Goal: Transaction & Acquisition: Download file/media

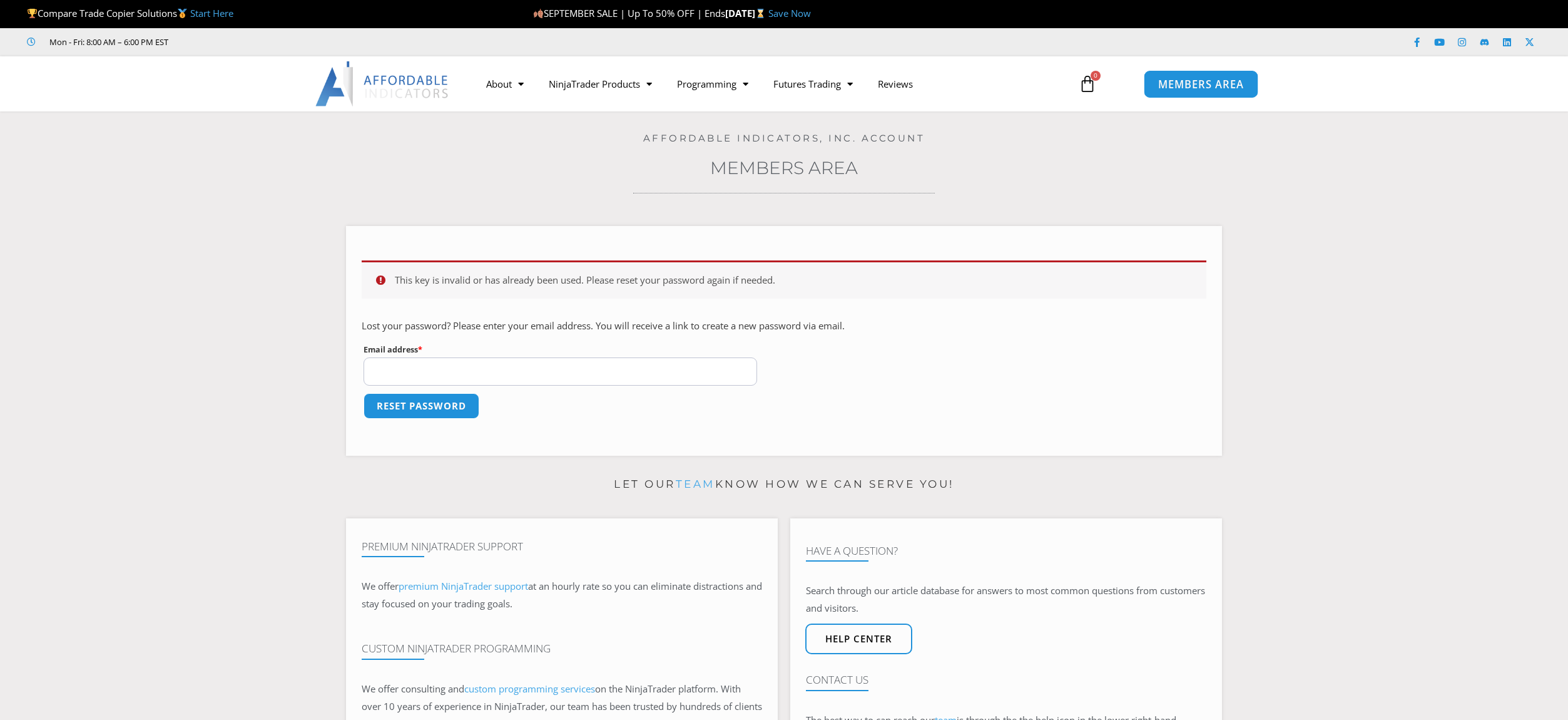
click at [1199, 82] on span "MEMBERS AREA" at bounding box center [1200, 84] width 85 height 11
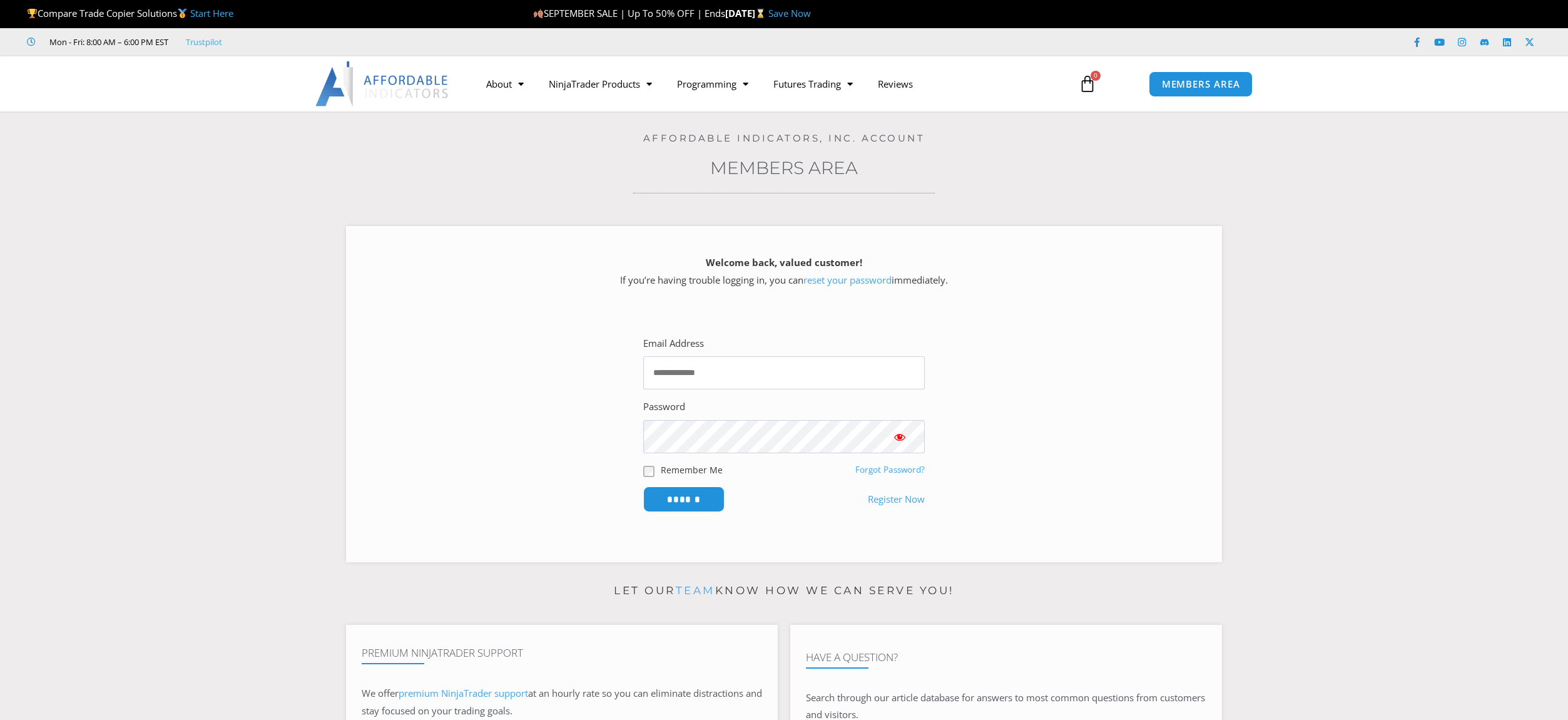
click at [1194, 80] on span "MEMBERS AREA" at bounding box center [1200, 84] width 78 height 9
type input "**********"
click at [686, 494] on input "******" at bounding box center [684, 499] width 85 height 27
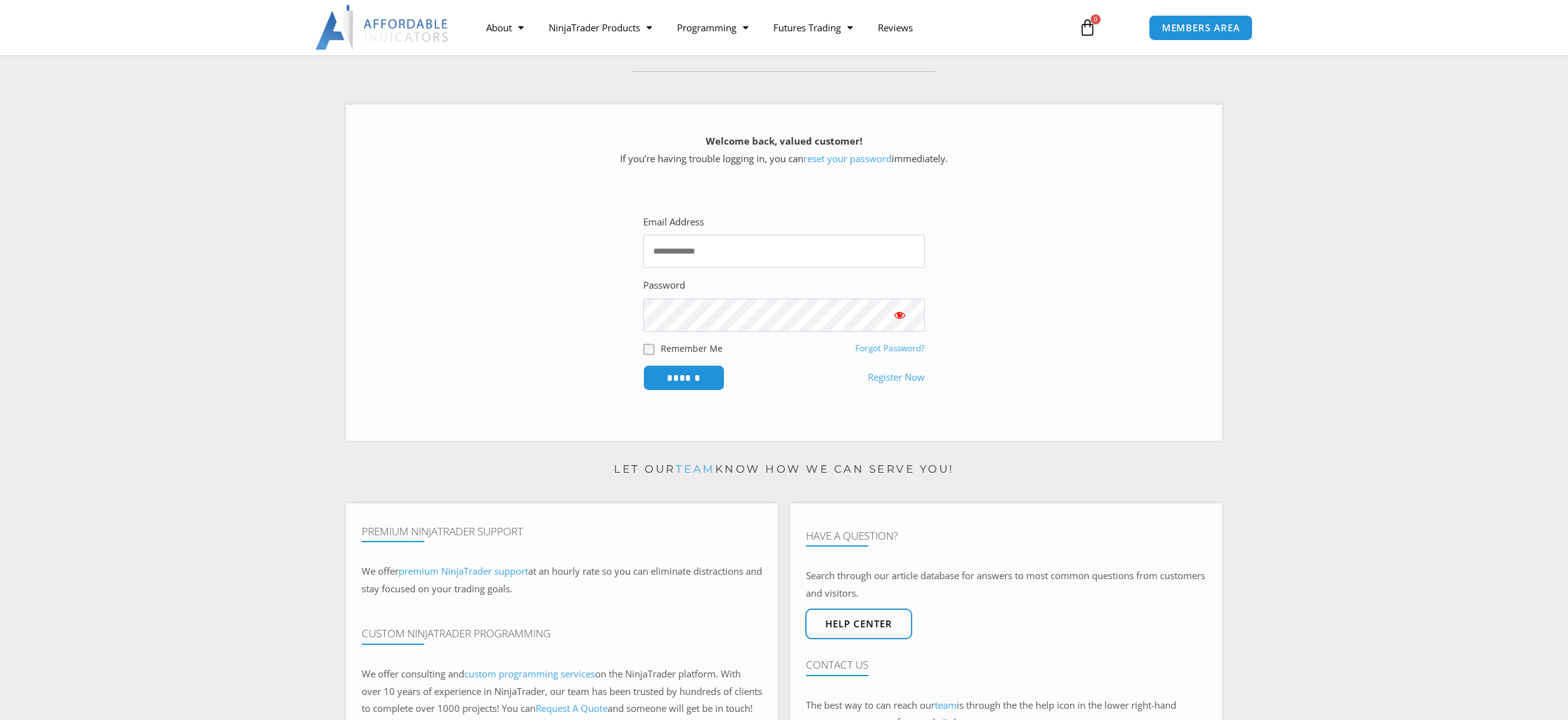
scroll to position [126, 0]
type input "**********"
click at [688, 373] on input "******" at bounding box center [684, 374] width 85 height 27
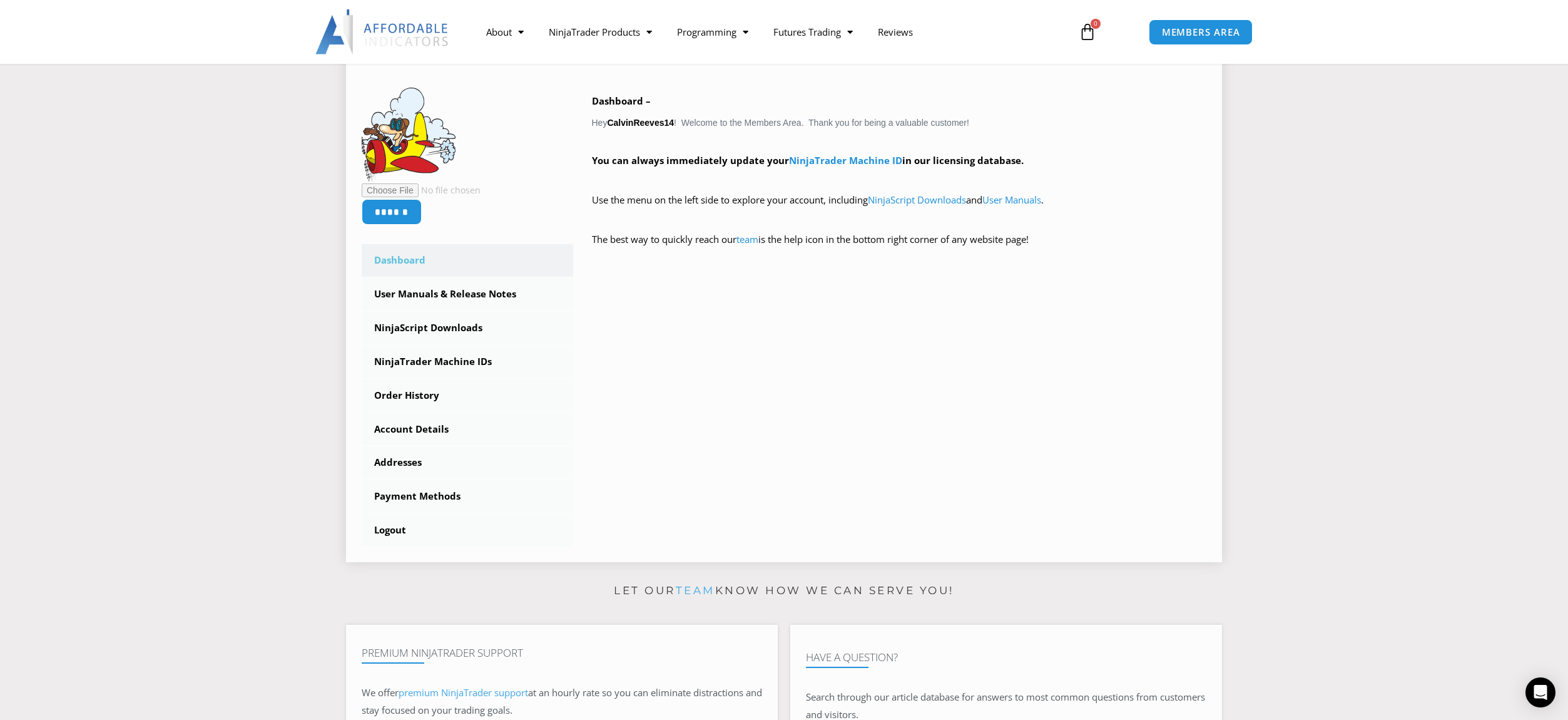
scroll to position [188, 0]
click at [465, 359] on link "NinjaTrader Machine IDs" at bounding box center [467, 359] width 212 height 33
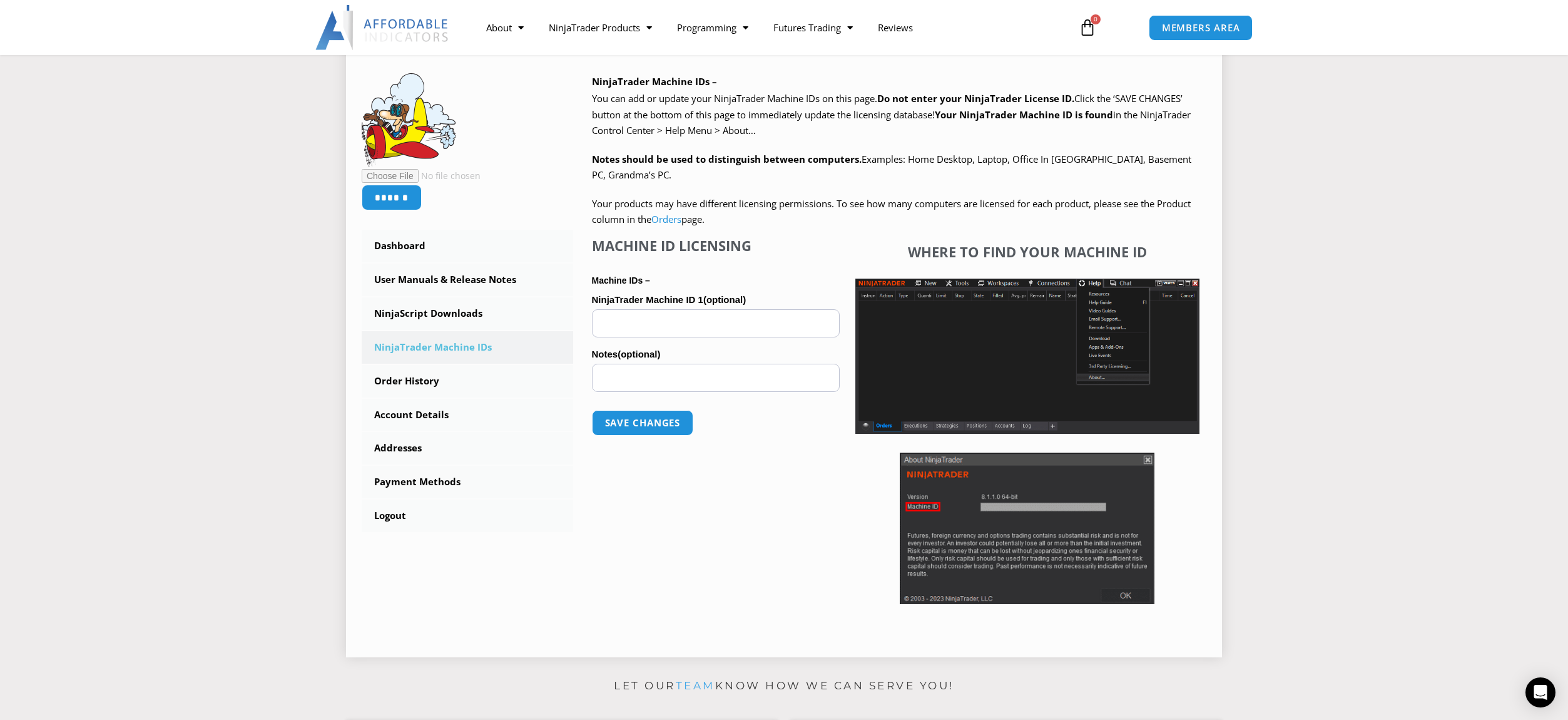
scroll to position [188, 0]
click at [412, 380] on link "Order History" at bounding box center [467, 380] width 212 height 33
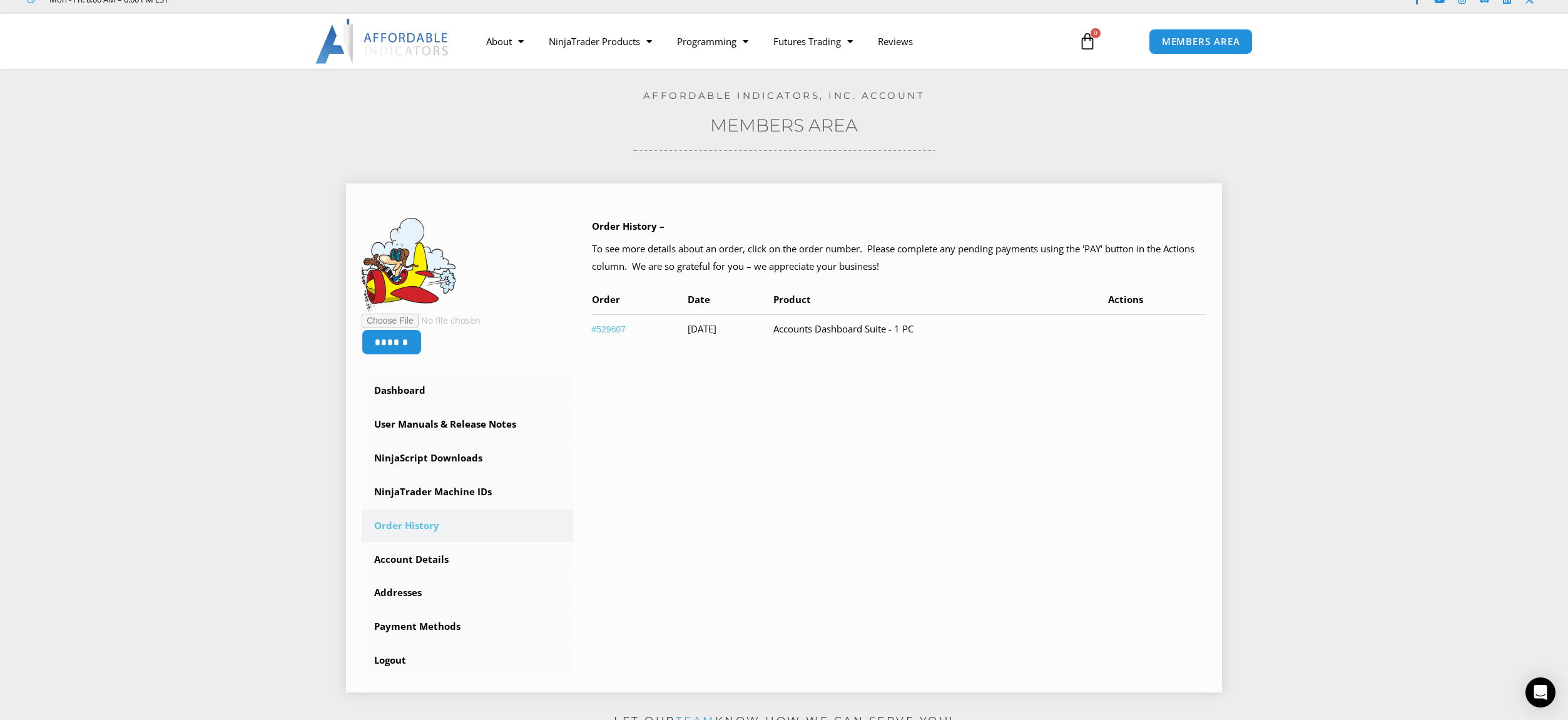
scroll to position [63, 0]
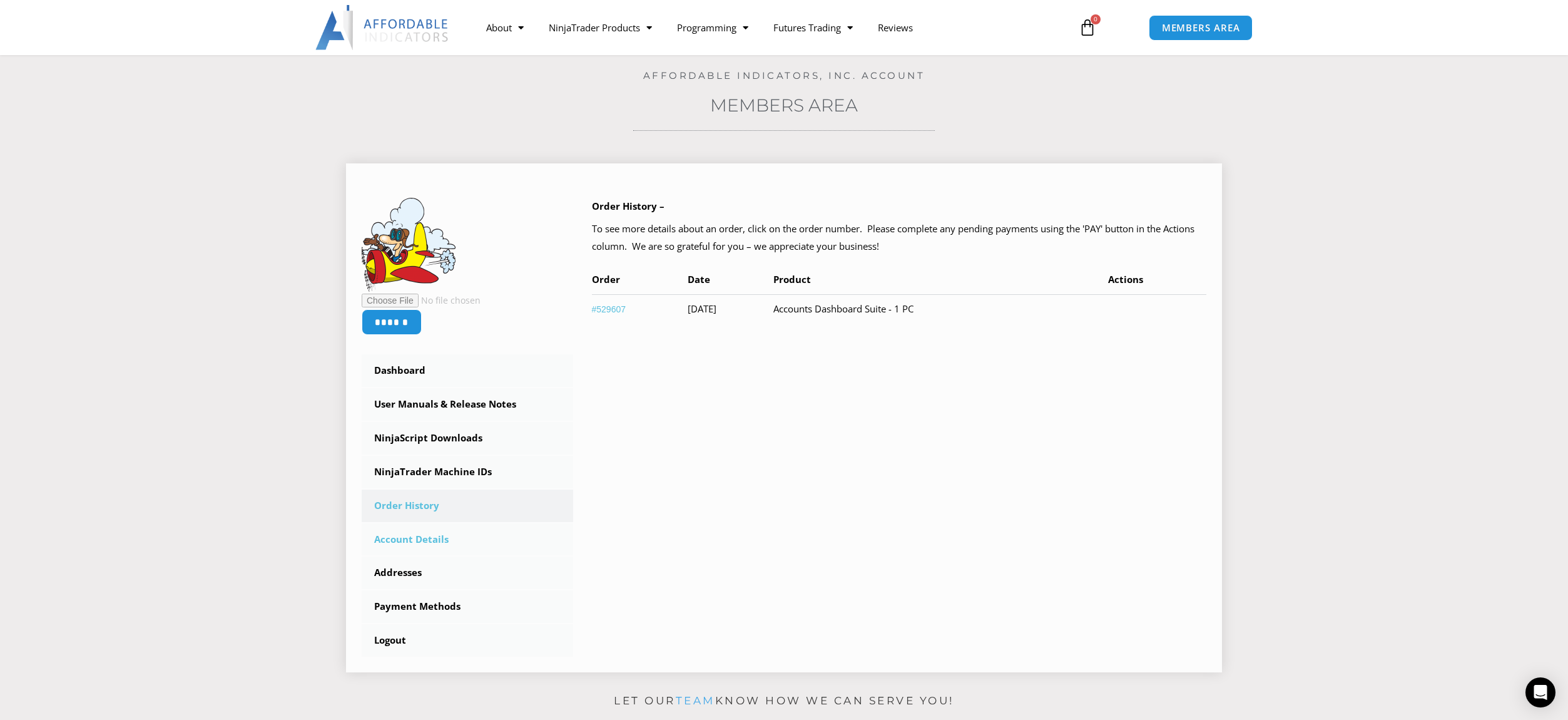
click at [434, 538] on link "Account Details" at bounding box center [467, 539] width 212 height 33
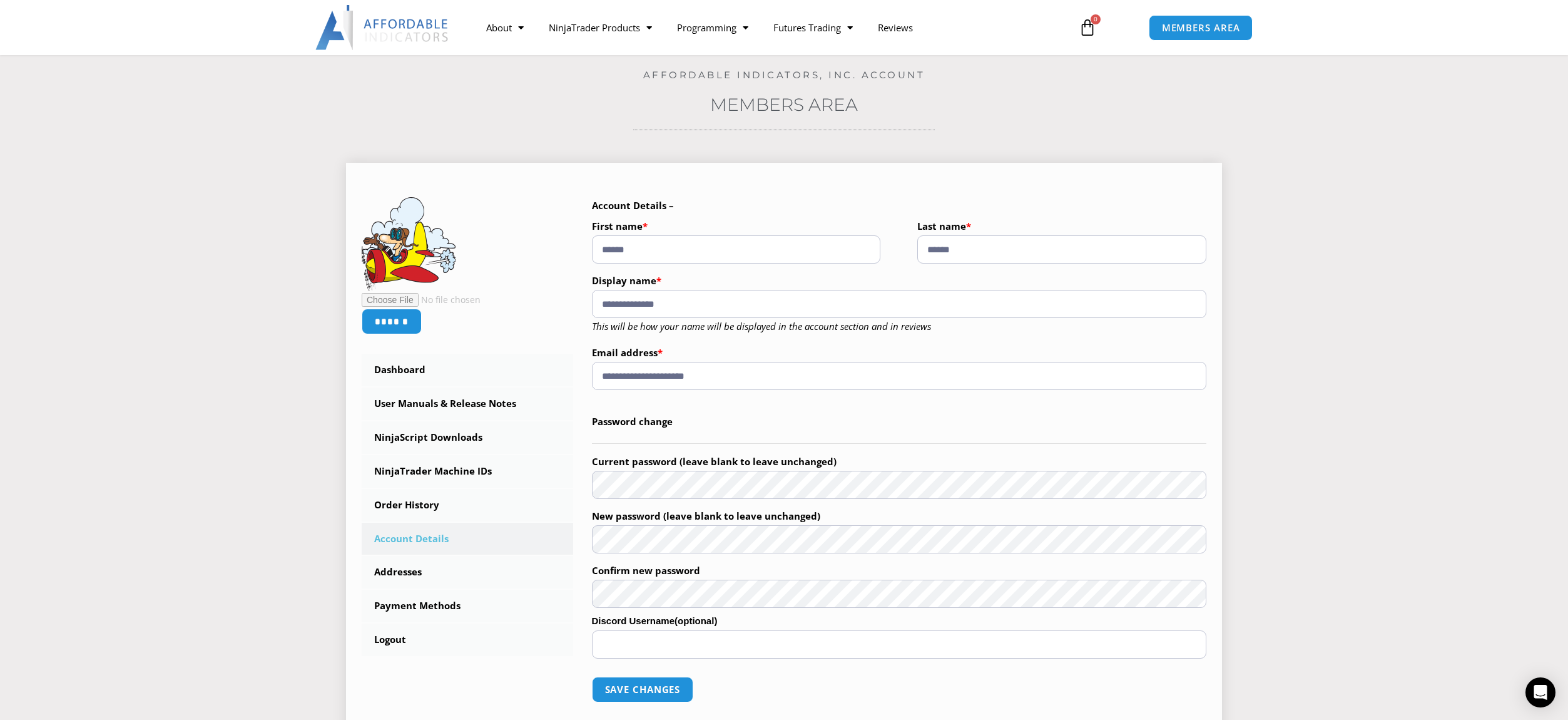
scroll to position [63, 0]
click at [1190, 32] on span "MEMBERS AREA" at bounding box center [1200, 28] width 85 height 11
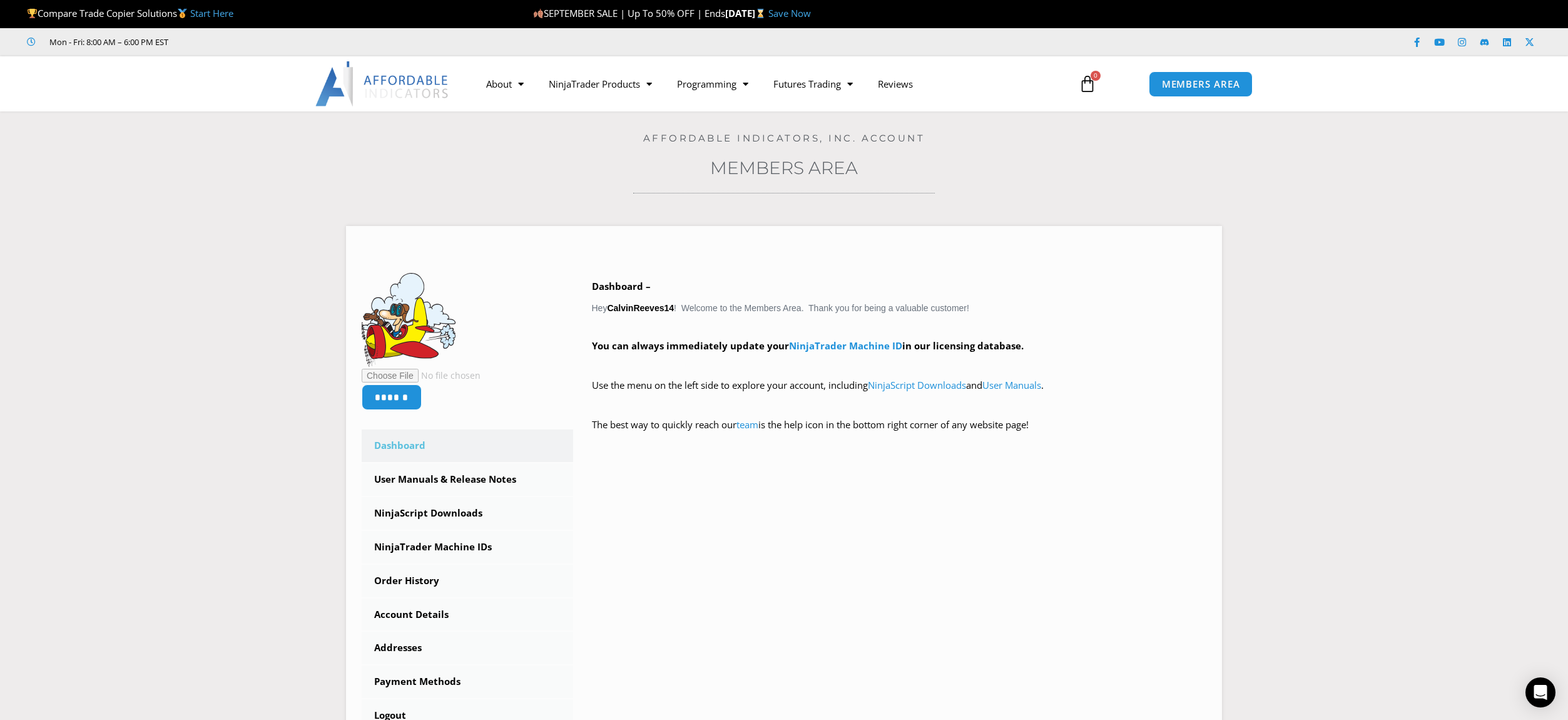
click at [811, 13] on link "Save Now" at bounding box center [789, 13] width 43 height 13
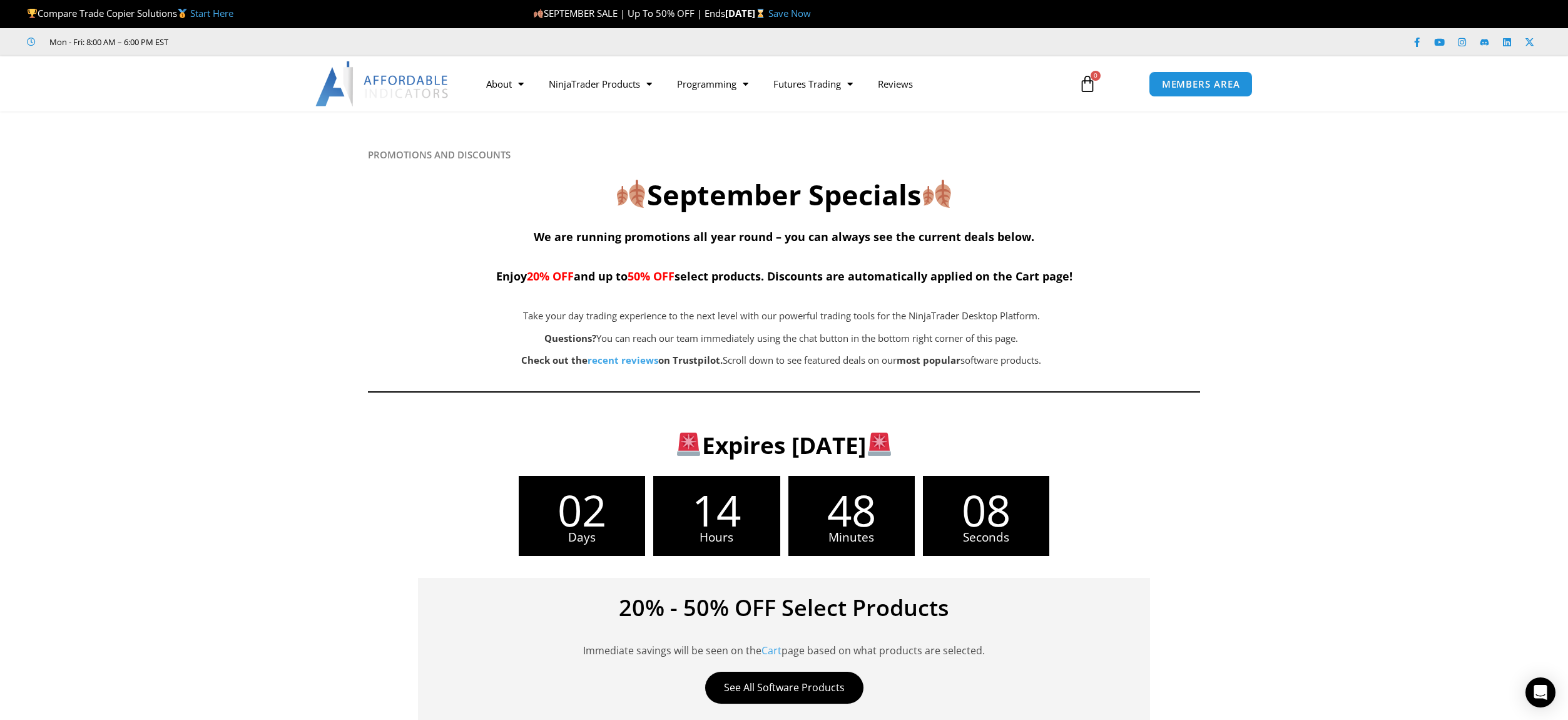
drag, startPoint x: 492, startPoint y: 270, endPoint x: 1081, endPoint y: 279, distance: 589.1
click at [1081, 279] on h4 "We are running promotions all year round – you can always see the current deals…" at bounding box center [784, 255] width 832 height 60
copy span "Enjoy 20% OFF and up to 50% OFF select products. Discounts are automatically ap…"
click at [1190, 87] on span "MEMBERS AREA" at bounding box center [1200, 84] width 85 height 11
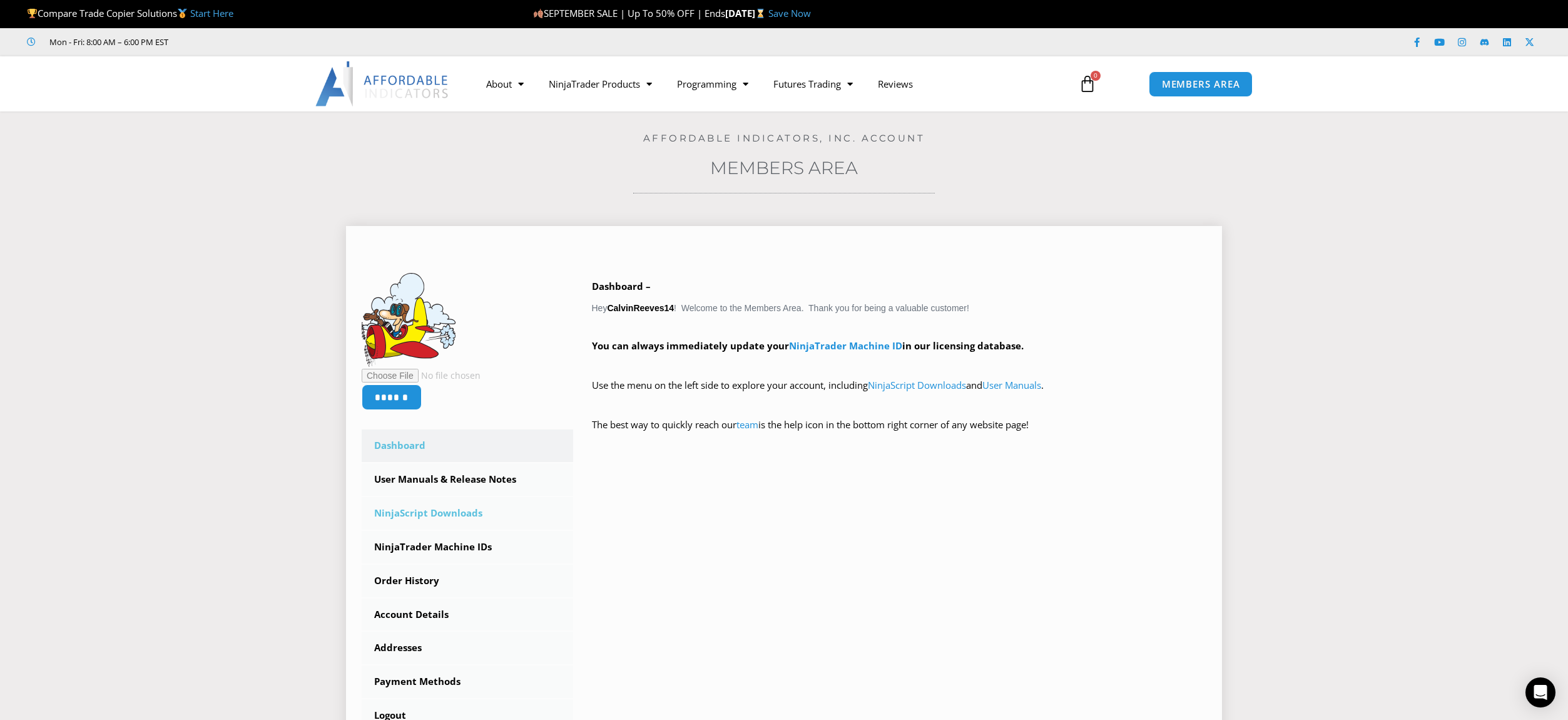
click at [437, 512] on link "NinjaScript Downloads" at bounding box center [467, 513] width 212 height 33
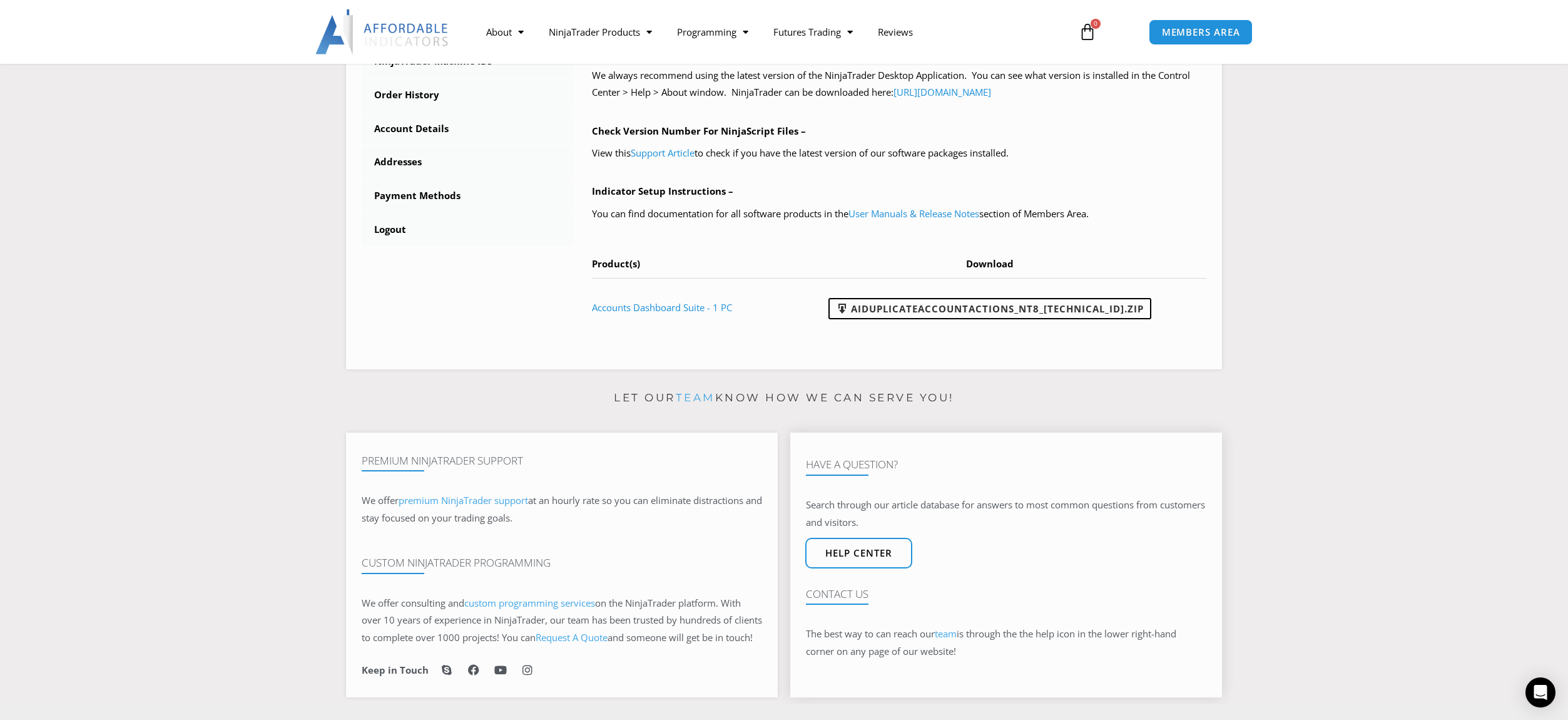
scroll to position [501, 0]
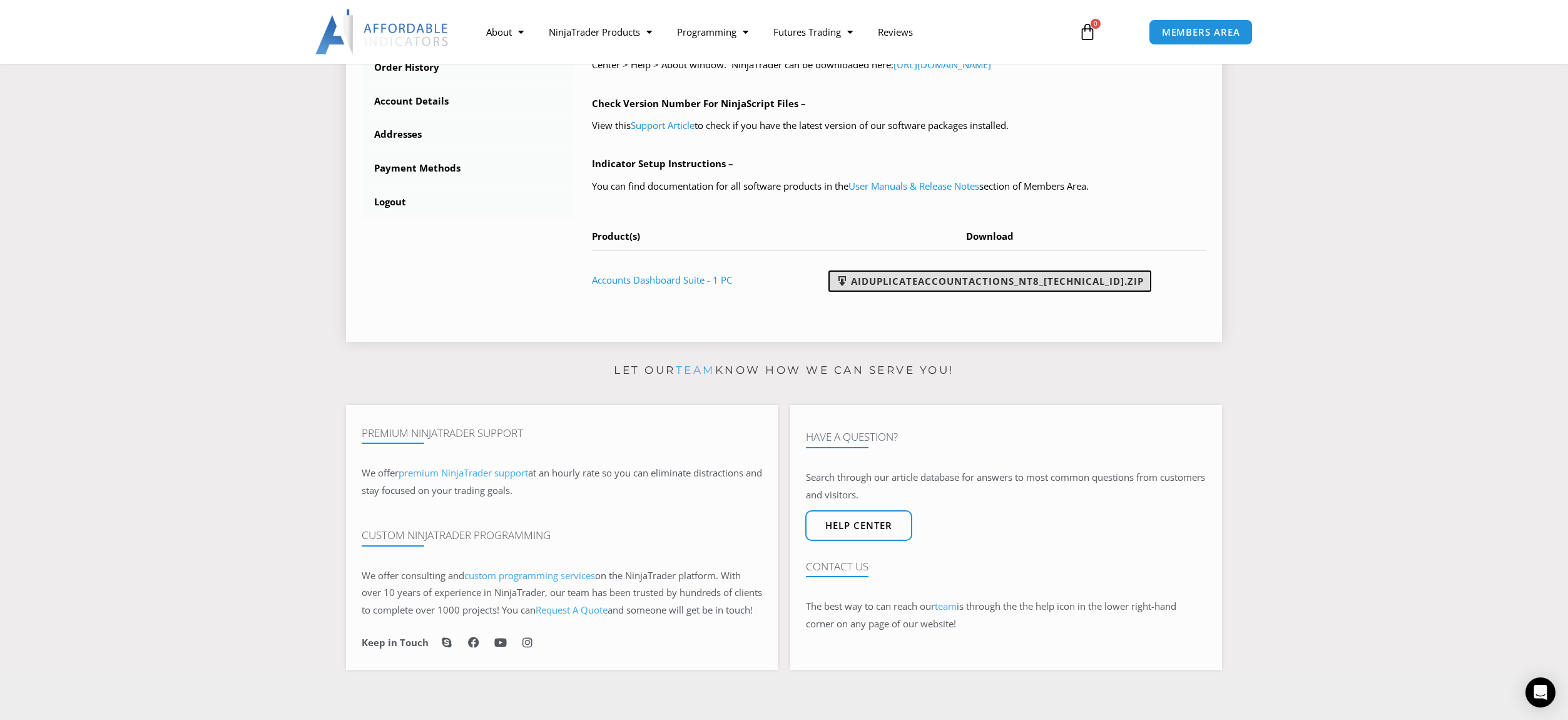
click at [963, 280] on link "AIDuplicateAccountActions_NT8_25.9.24.1.zip" at bounding box center [990, 280] width 323 height 21
